Goal: Find specific page/section: Find specific page/section

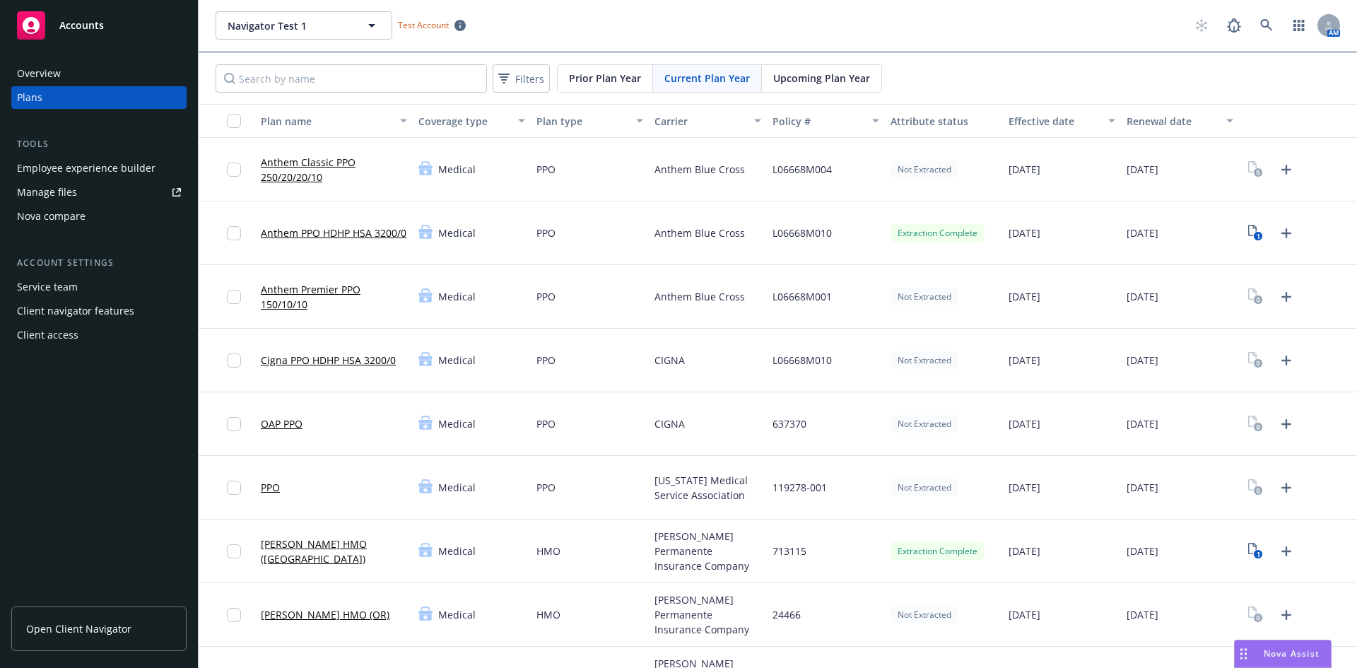
scroll to position [424, 0]
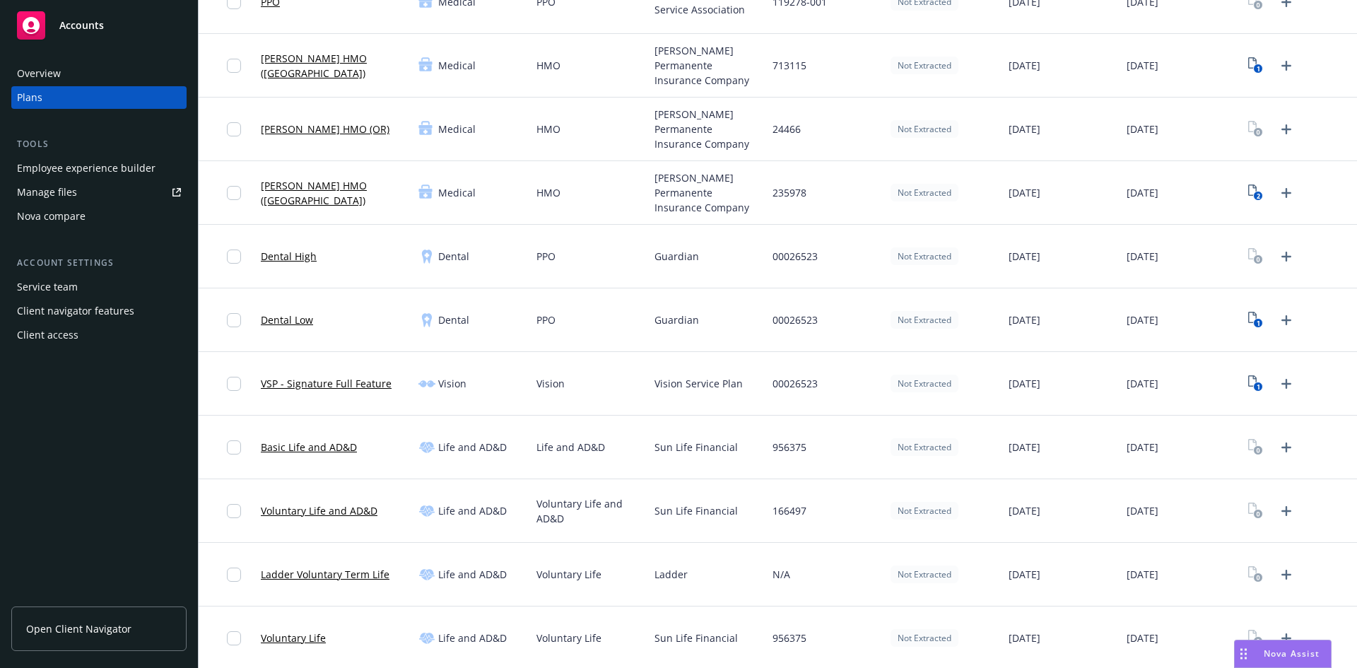
scroll to position [565, 0]
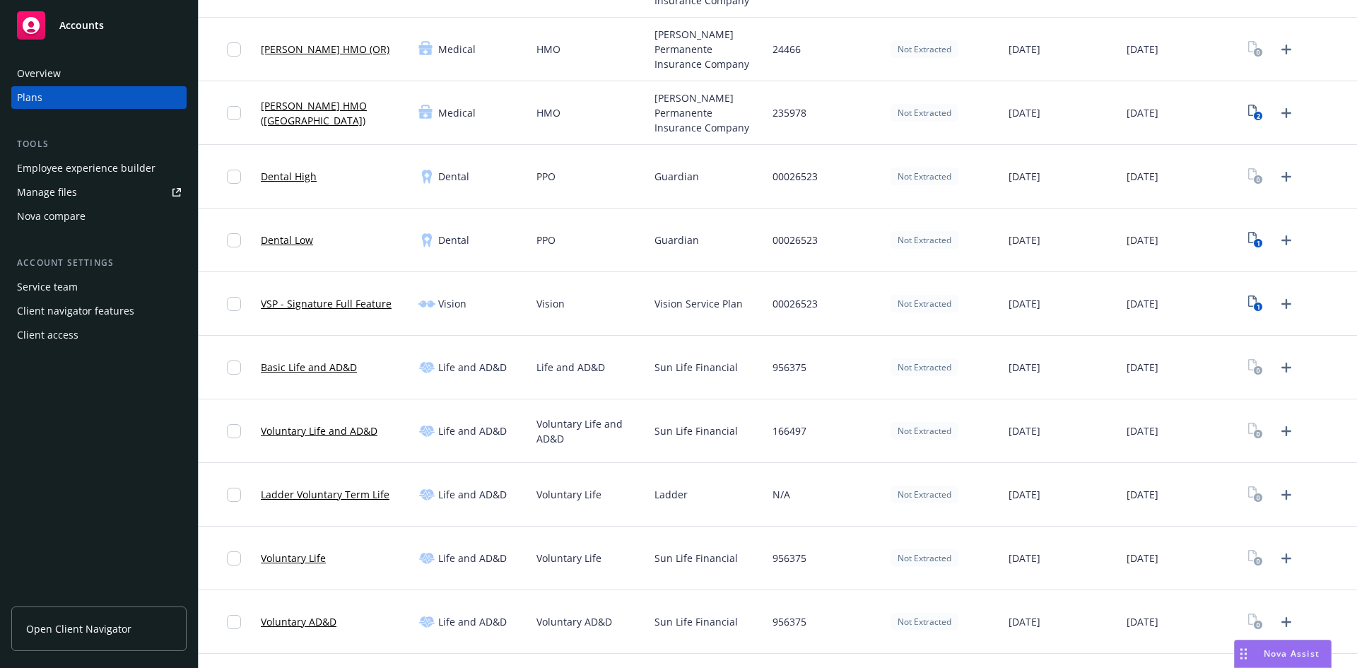
click at [1317, 371] on div at bounding box center [1298, 368] width 118 height 64
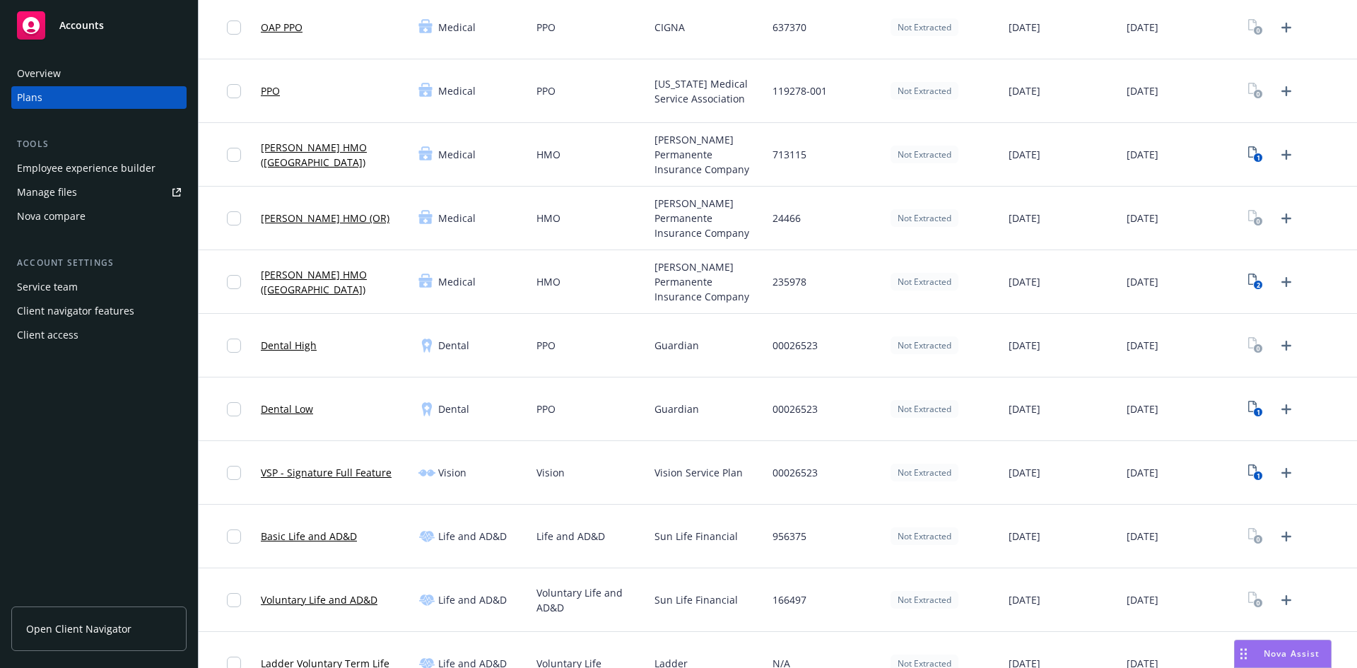
scroll to position [636, 0]
